Goal: Transaction & Acquisition: Purchase product/service

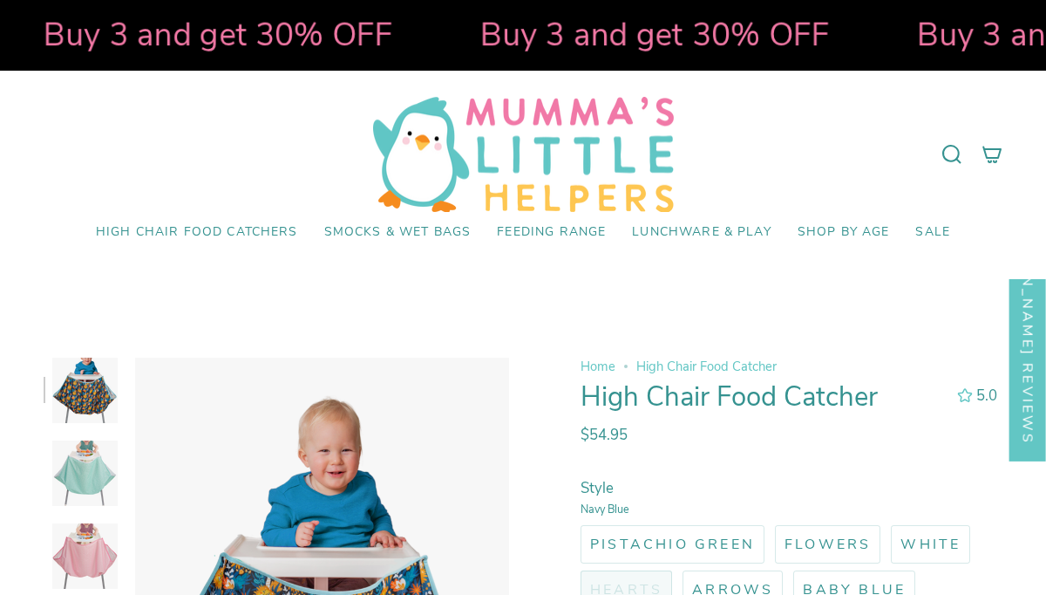
select select "pictures-first"
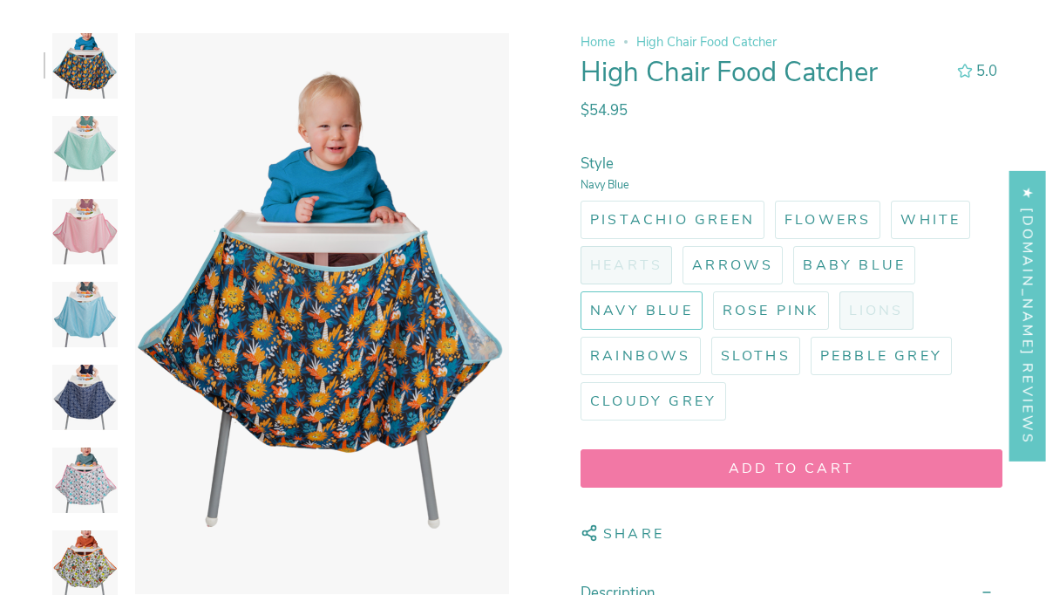
scroll to position [311, 0]
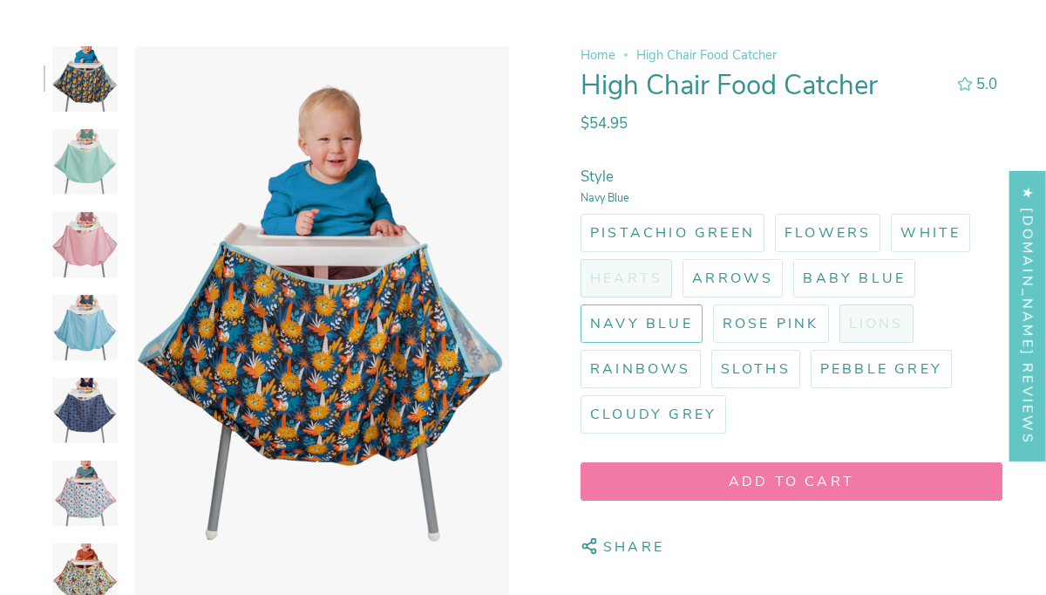
click at [79, 245] on img at bounding box center [84, 244] width 65 height 65
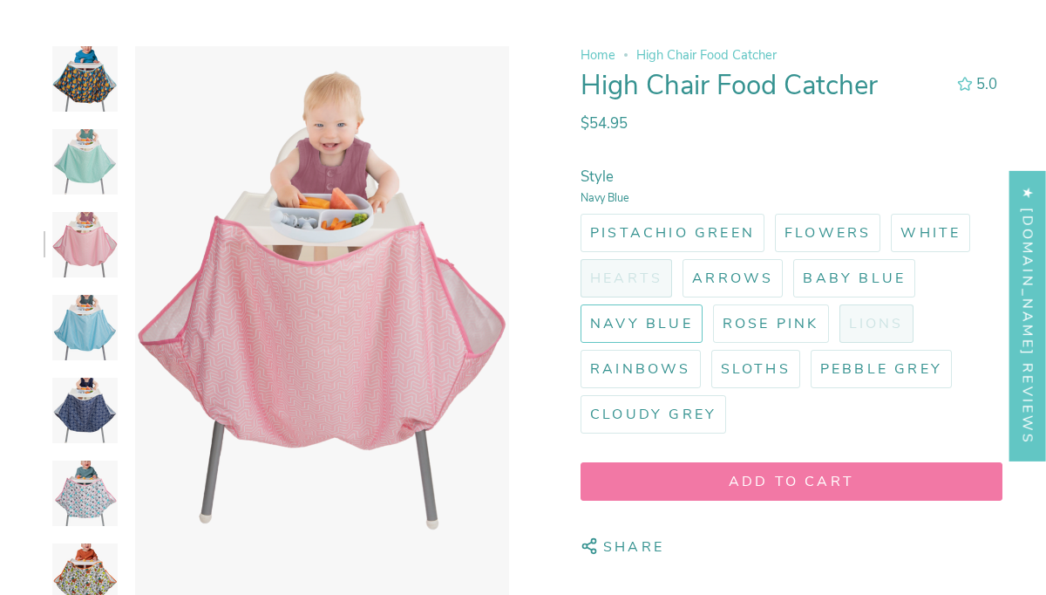
click at [86, 166] on img at bounding box center [84, 161] width 65 height 65
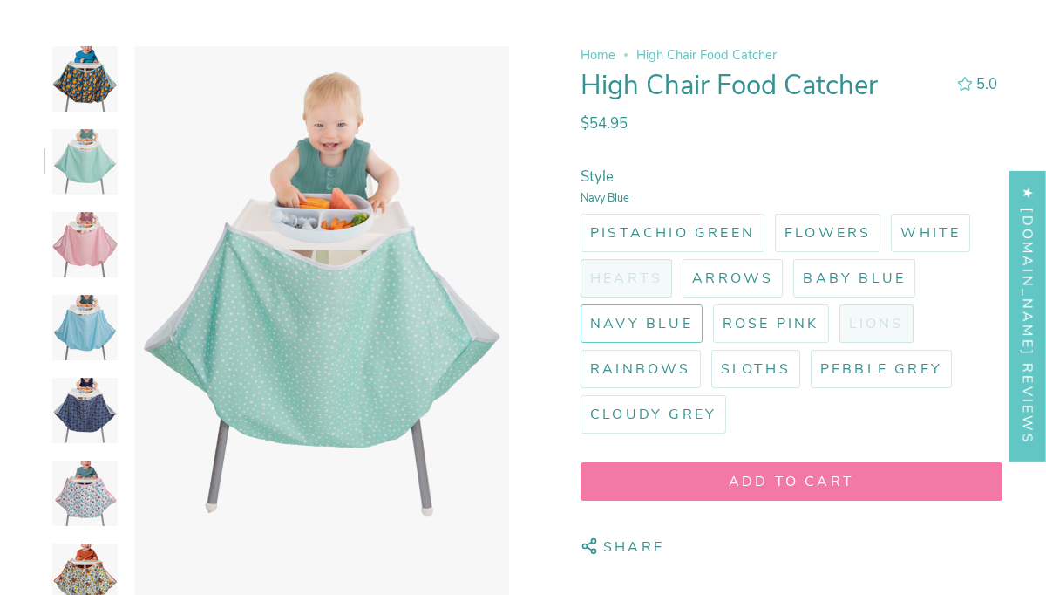
click at [88, 400] on img at bounding box center [84, 410] width 65 height 65
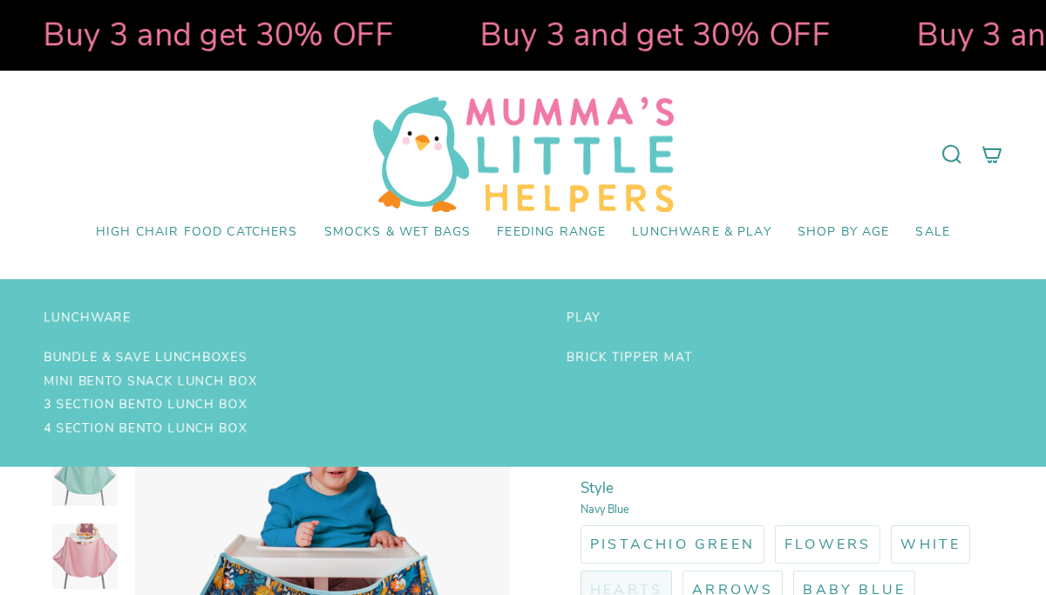
select select "pictures-first"
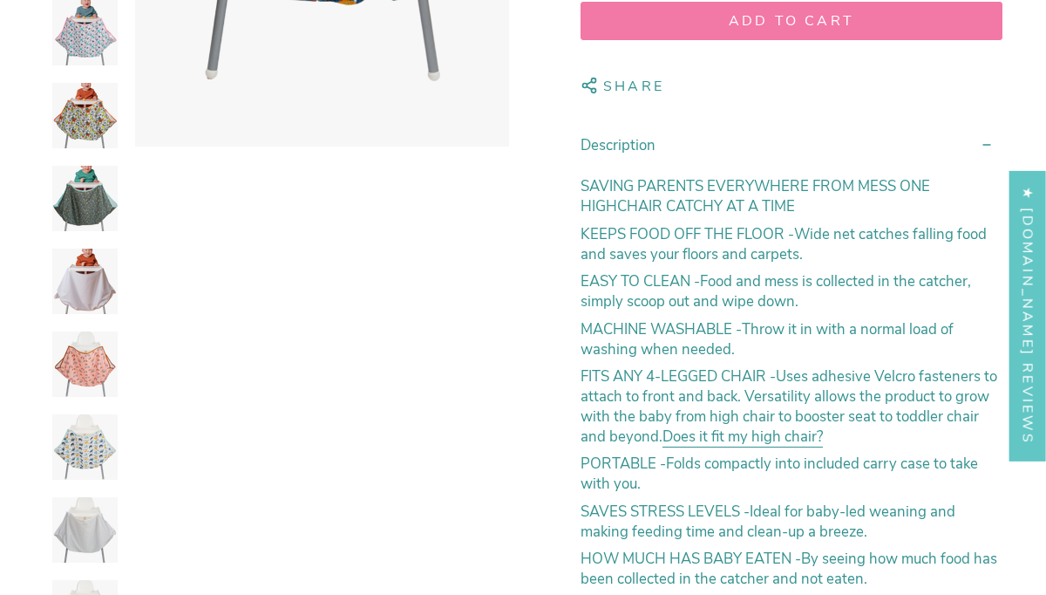
scroll to position [779, 0]
